Goal: Task Accomplishment & Management: Manage account settings

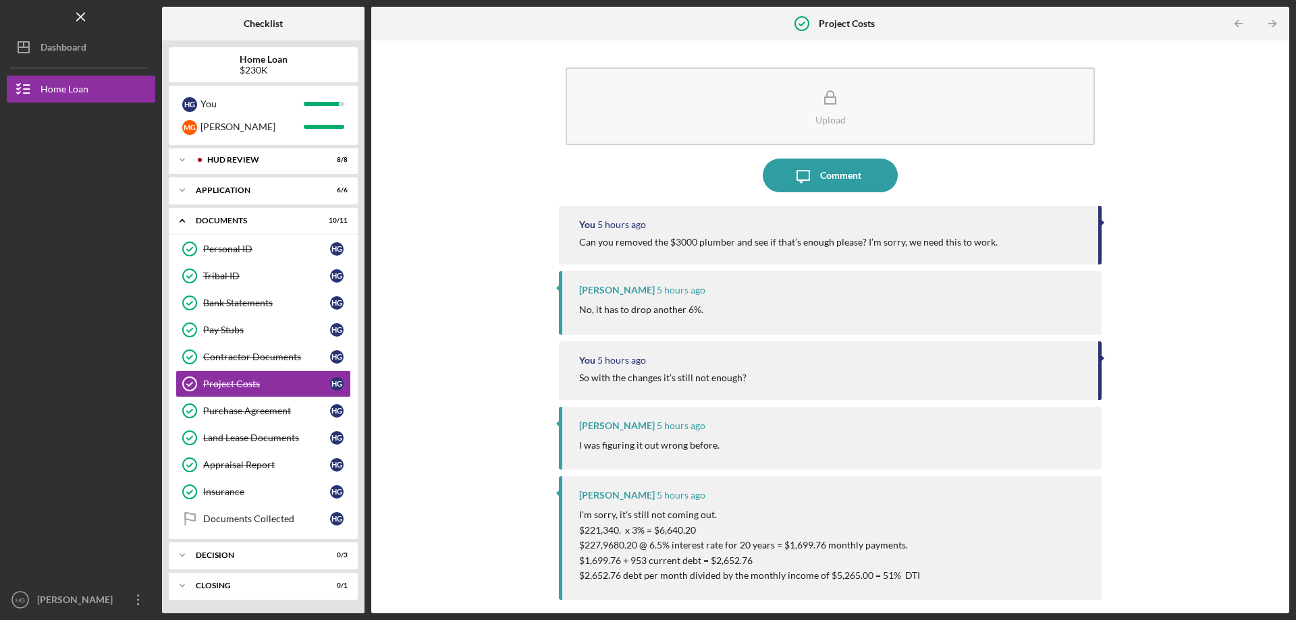
click at [460, 284] on div "Upload Icon/Message Comment You 5 hours ago Can you removed the $3000 plumber a…" at bounding box center [830, 327] width 904 height 560
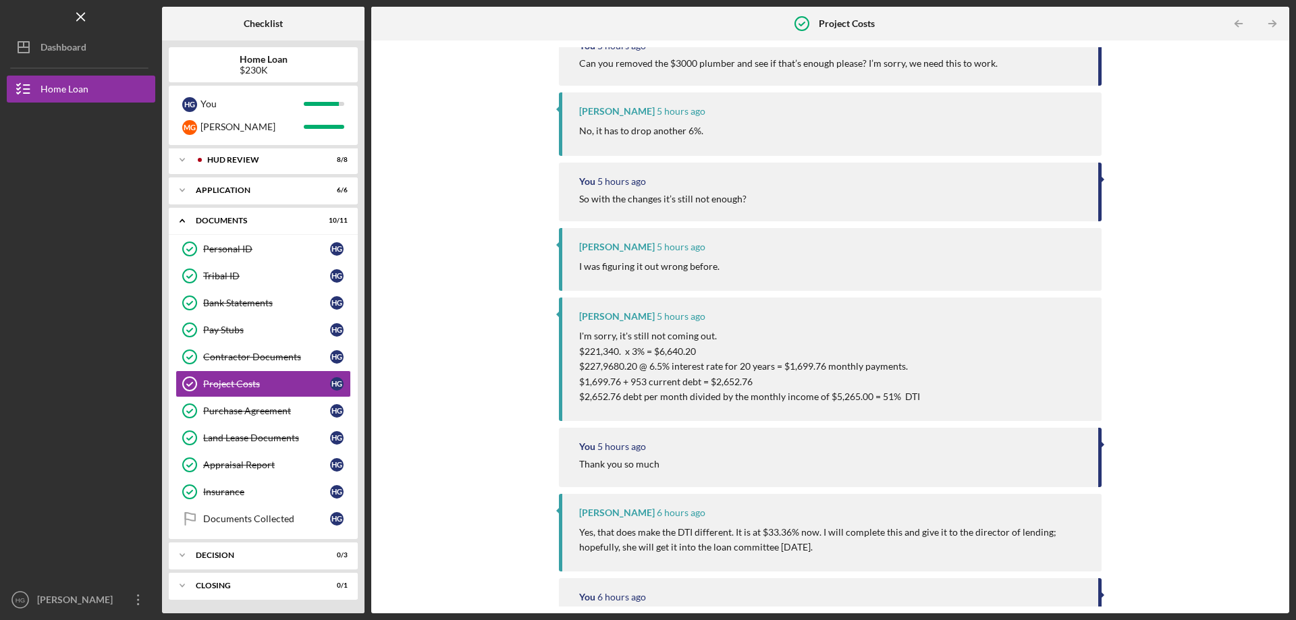
scroll to position [270, 0]
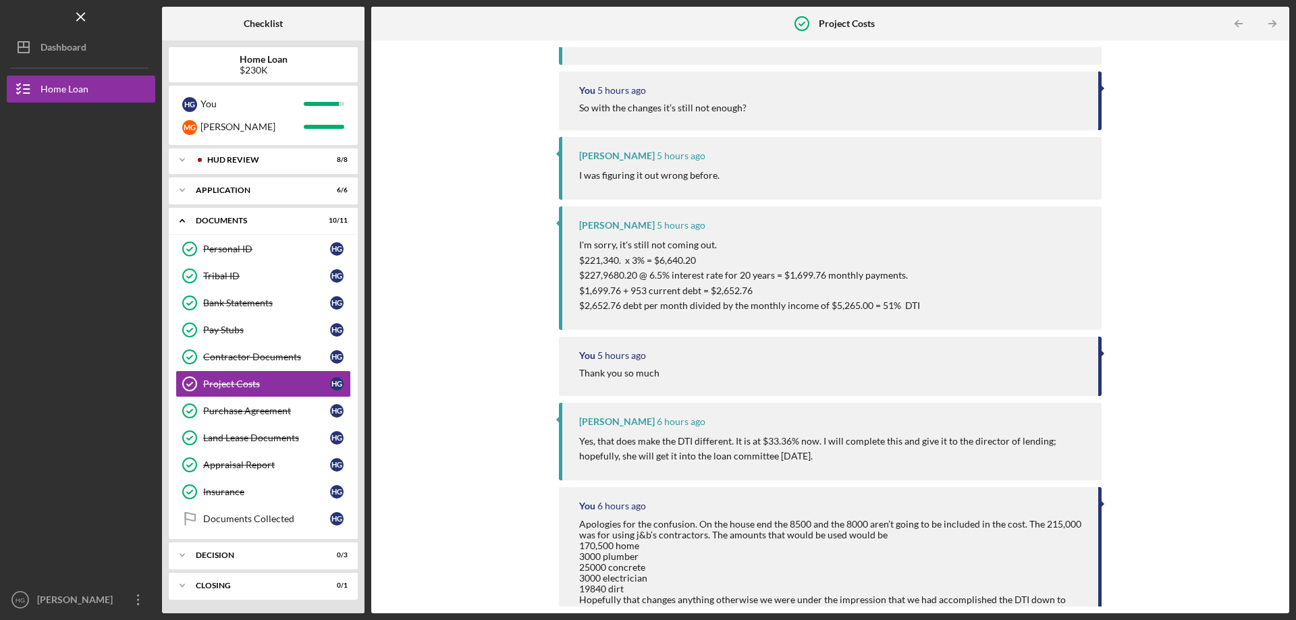
click at [479, 222] on div "Upload Icon/Message Comment You 5 hours ago Can you removed the $3000 plumber a…" at bounding box center [830, 327] width 904 height 560
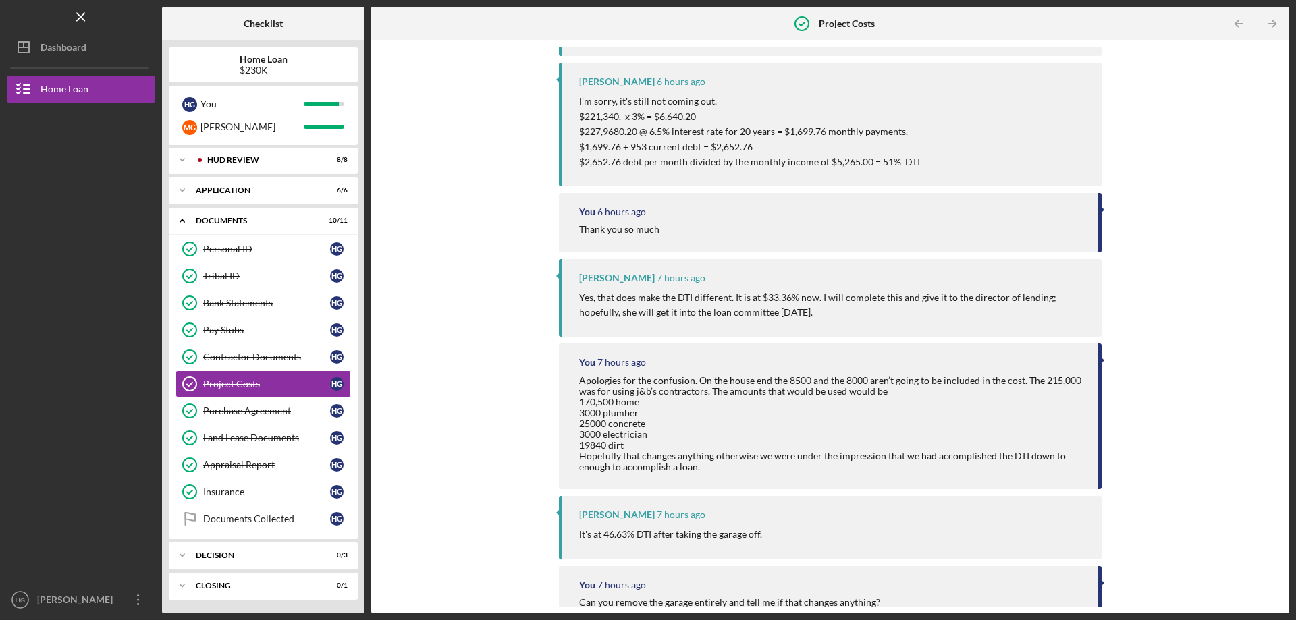
scroll to position [337, 0]
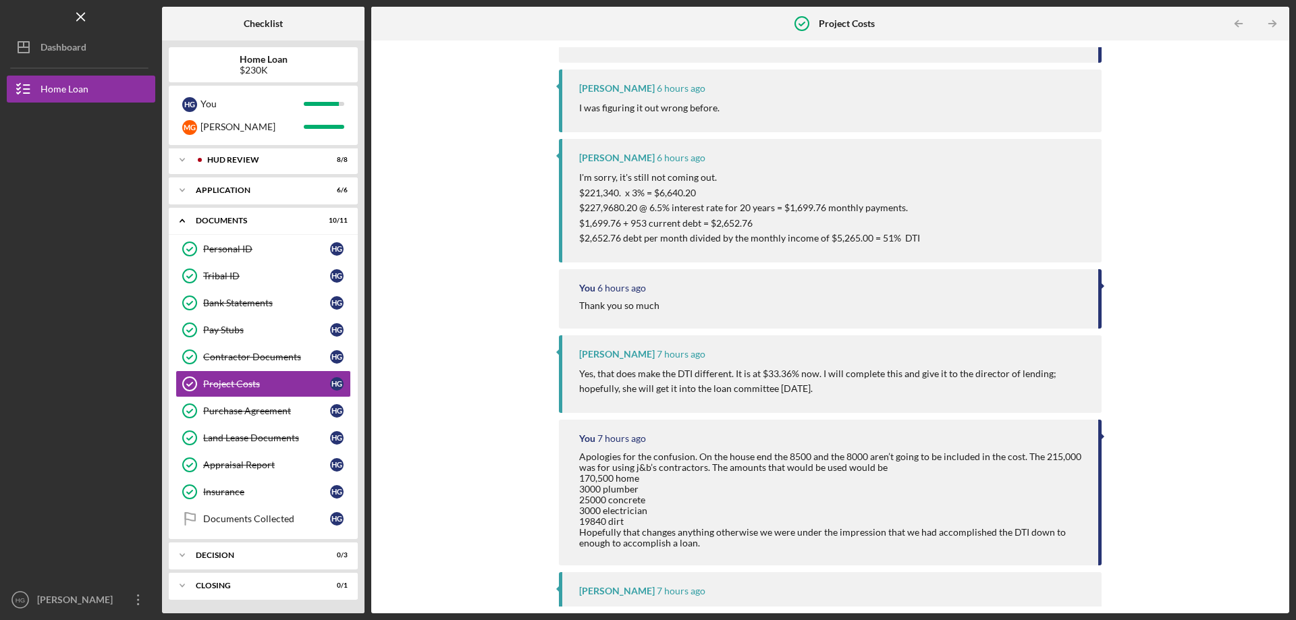
click at [497, 240] on div "Upload Icon/Message Comment You 6 hours ago Can you removed the $3000 plumber a…" at bounding box center [830, 327] width 904 height 560
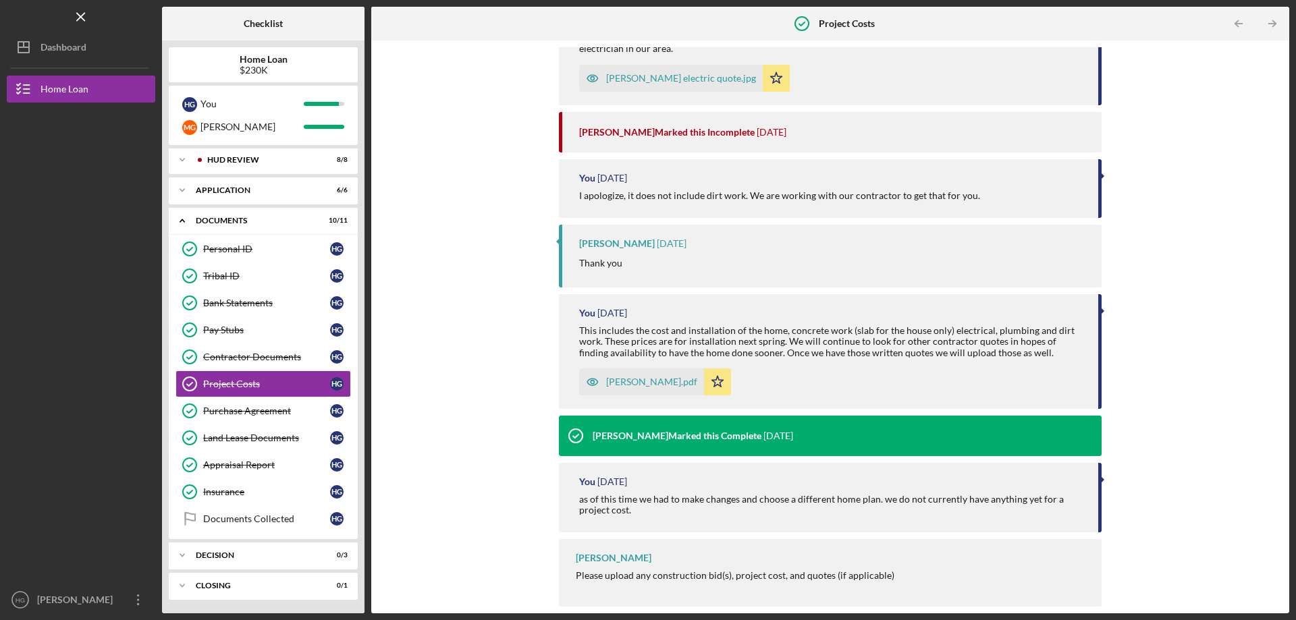
scroll to position [1770, 0]
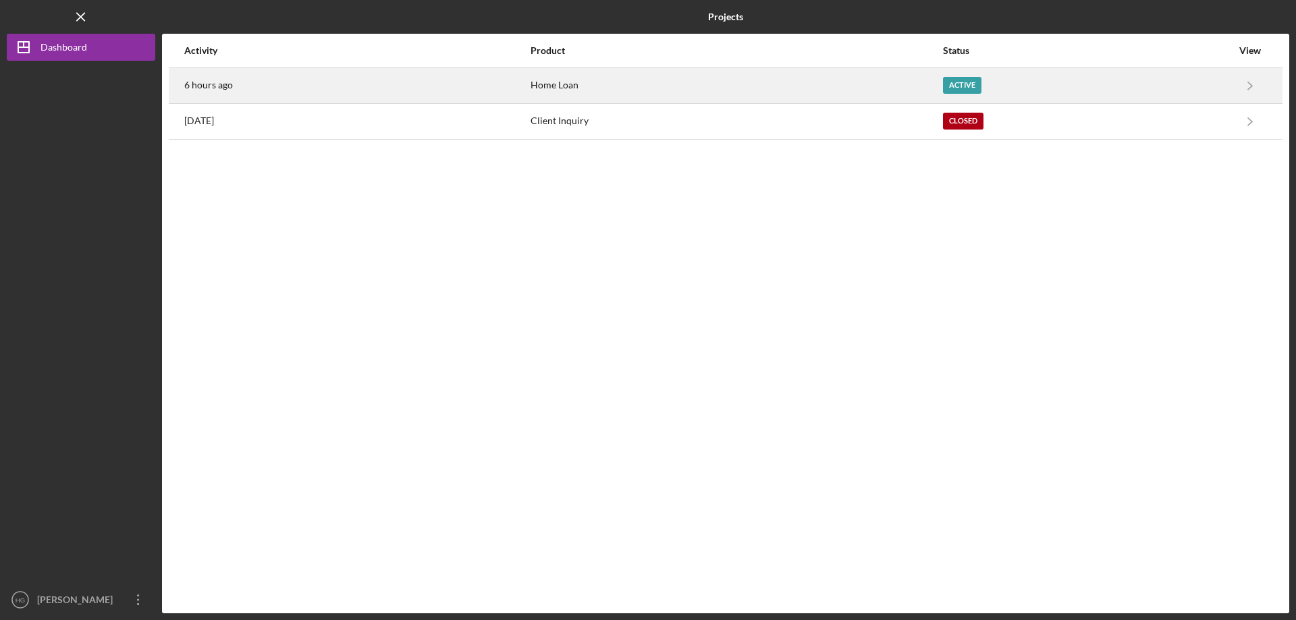
click at [219, 86] on time "6 hours ago" at bounding box center [208, 85] width 49 height 11
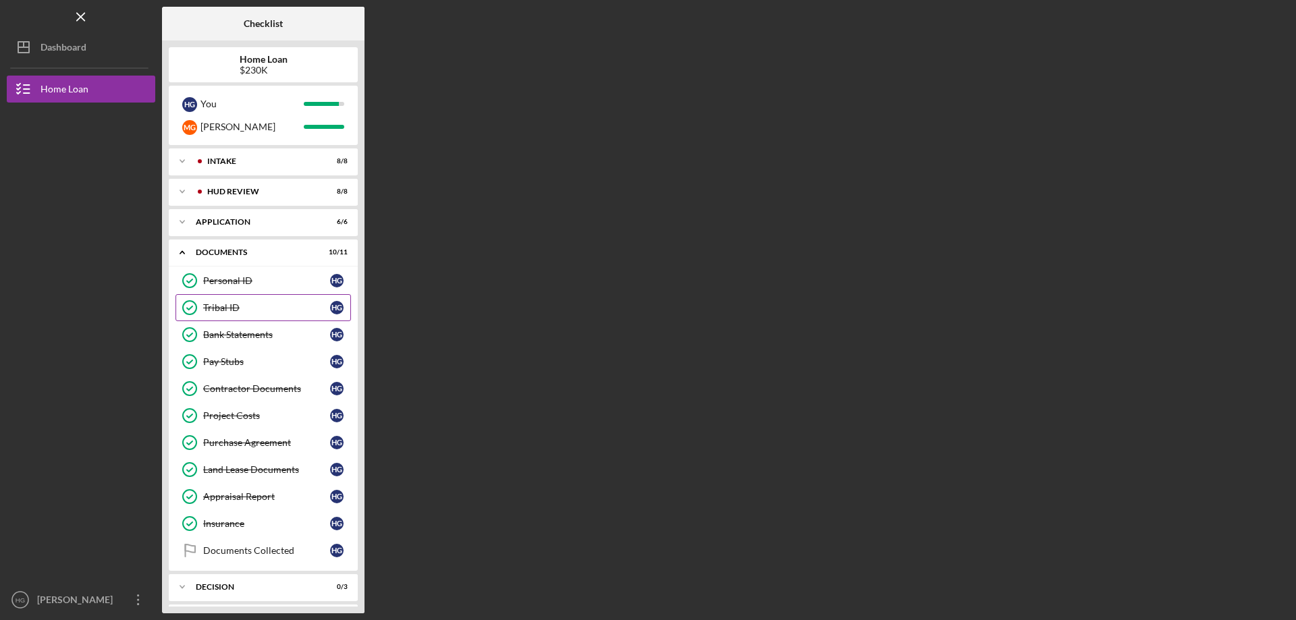
scroll to position [32, 0]
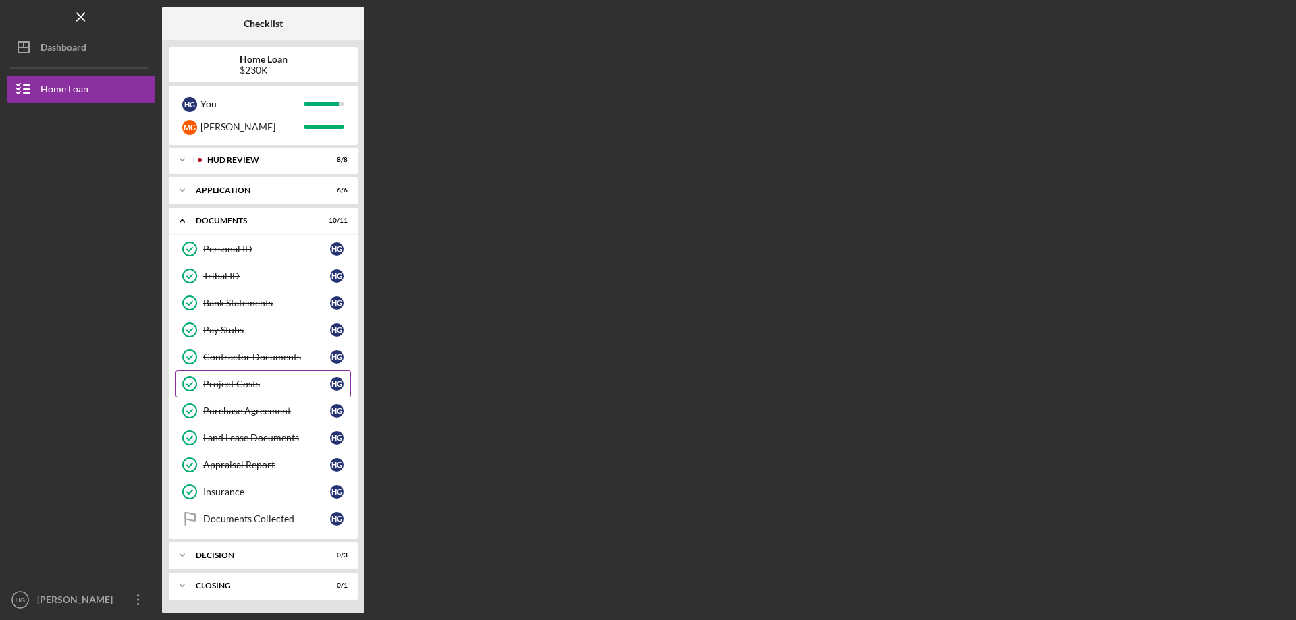
click at [247, 384] on div "Project Costs" at bounding box center [266, 384] width 127 height 11
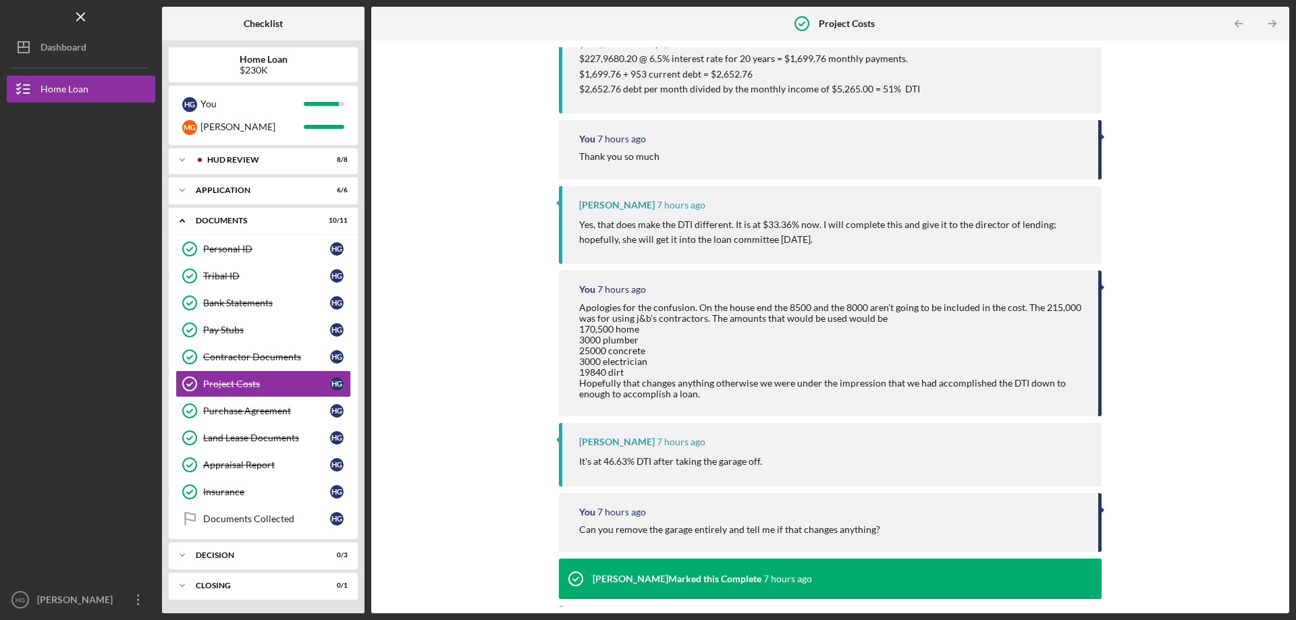
scroll to position [472, 0]
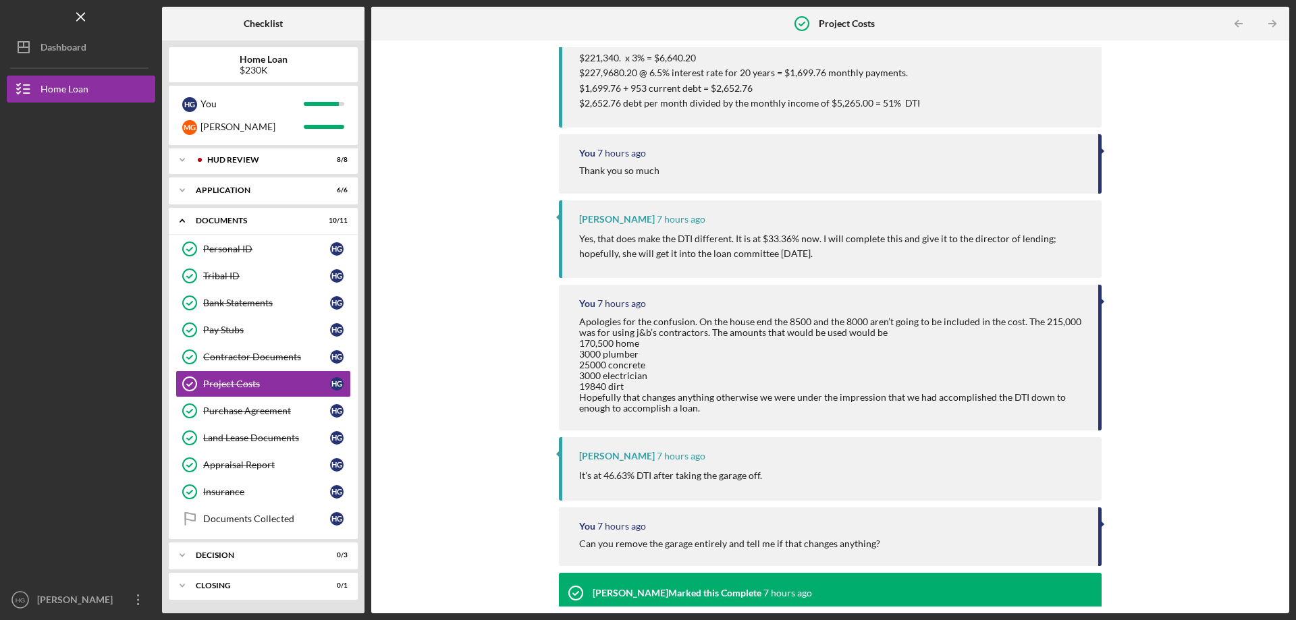
click at [503, 263] on div "Upload Icon/Message Comment You 6 hours ago Can you removed the $3000 plumber a…" at bounding box center [830, 327] width 904 height 560
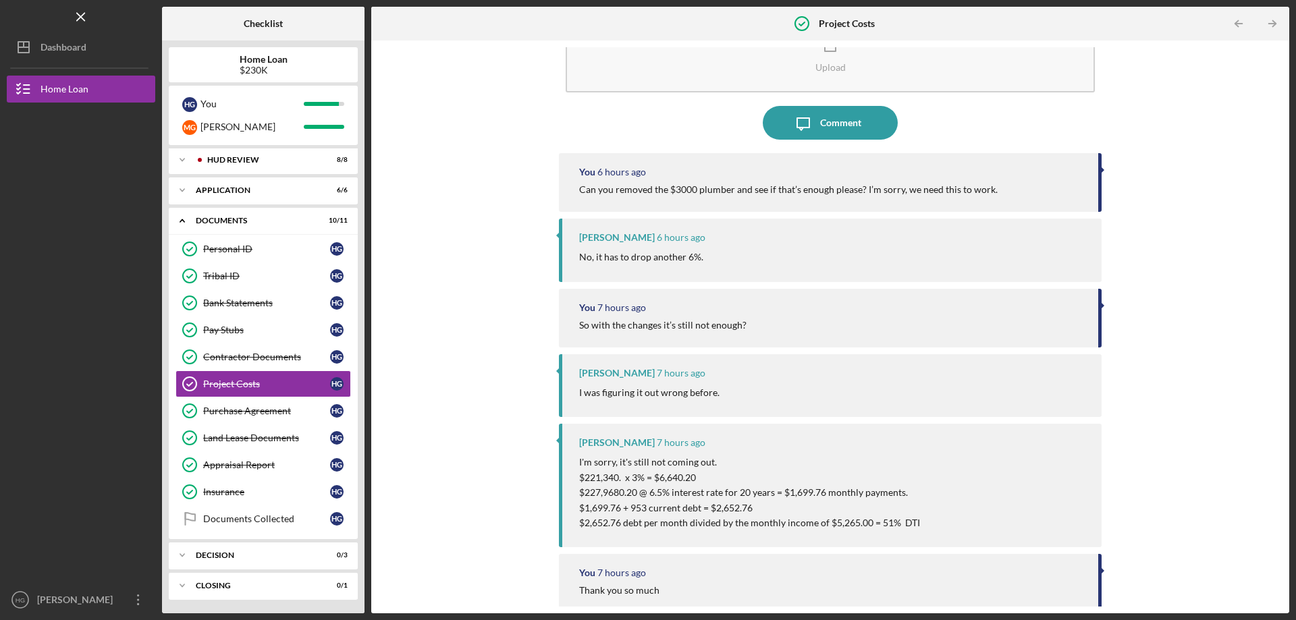
scroll to position [0, 0]
